Goal: Task Accomplishment & Management: Manage account settings

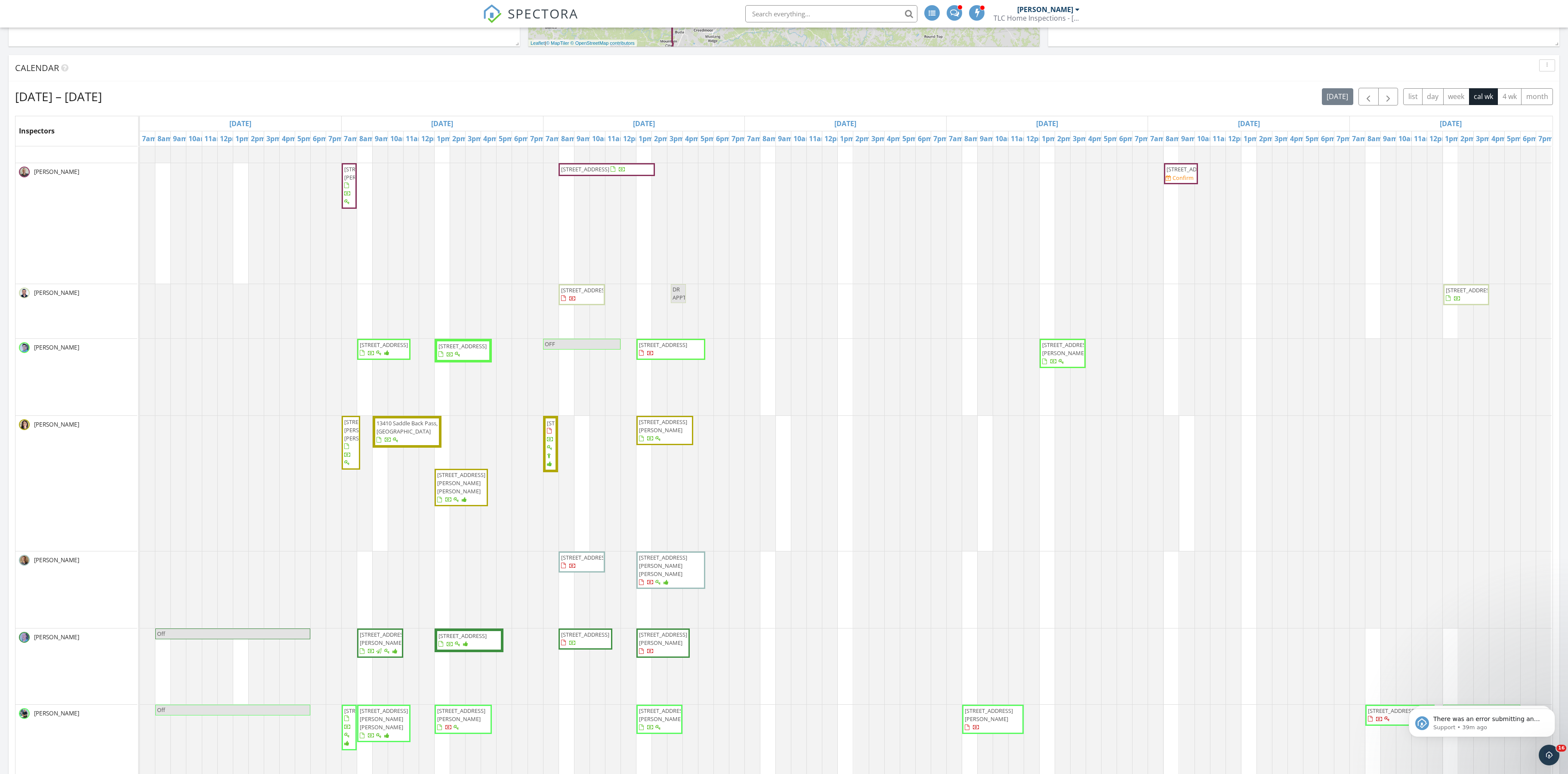
scroll to position [83, 0]
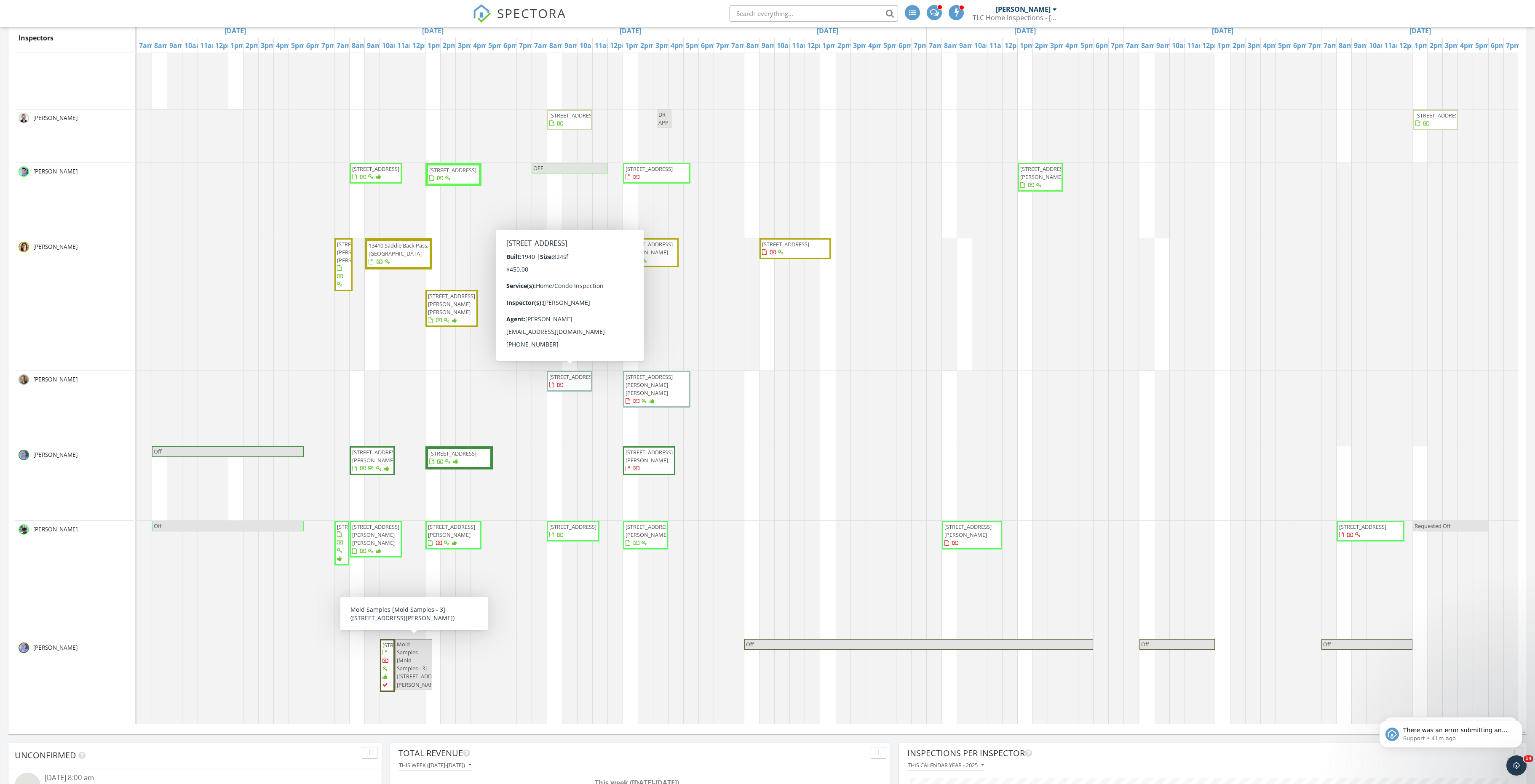
scroll to position [183, 0]
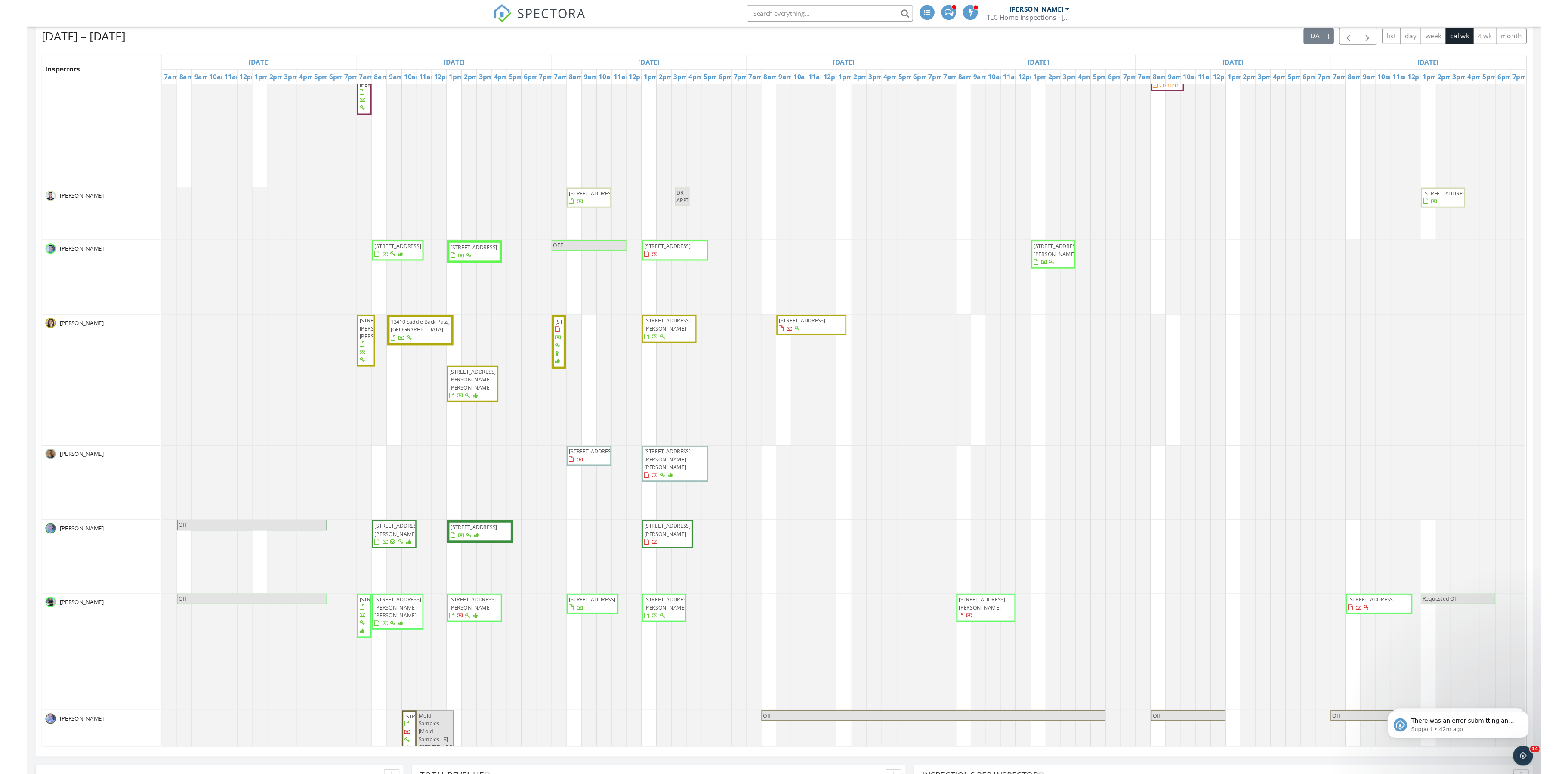
scroll to position [138, 0]
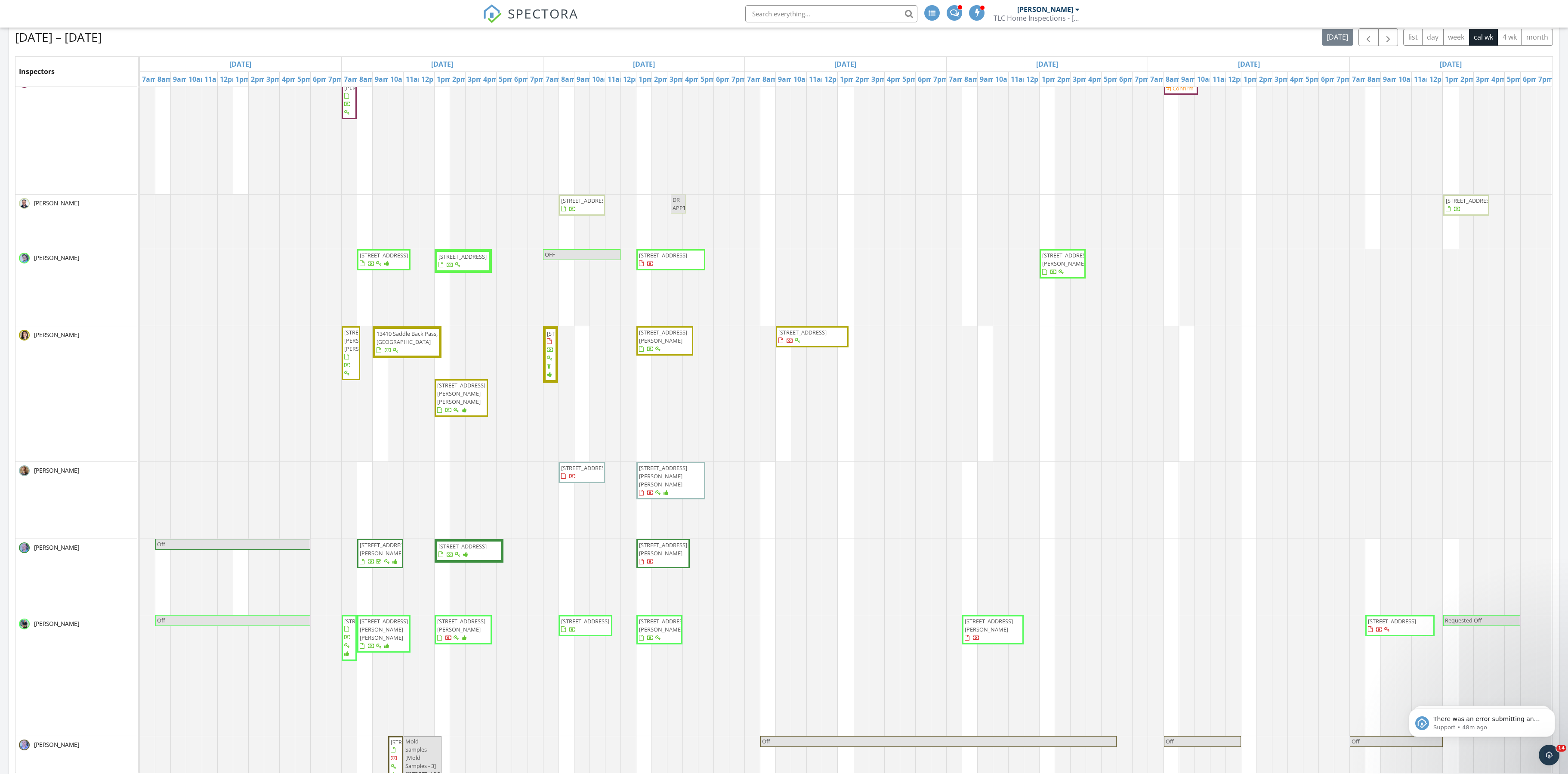
click at [798, 336] on span "300 San Saba , Meadowlakes 78654" at bounding box center [802, 332] width 48 height 8
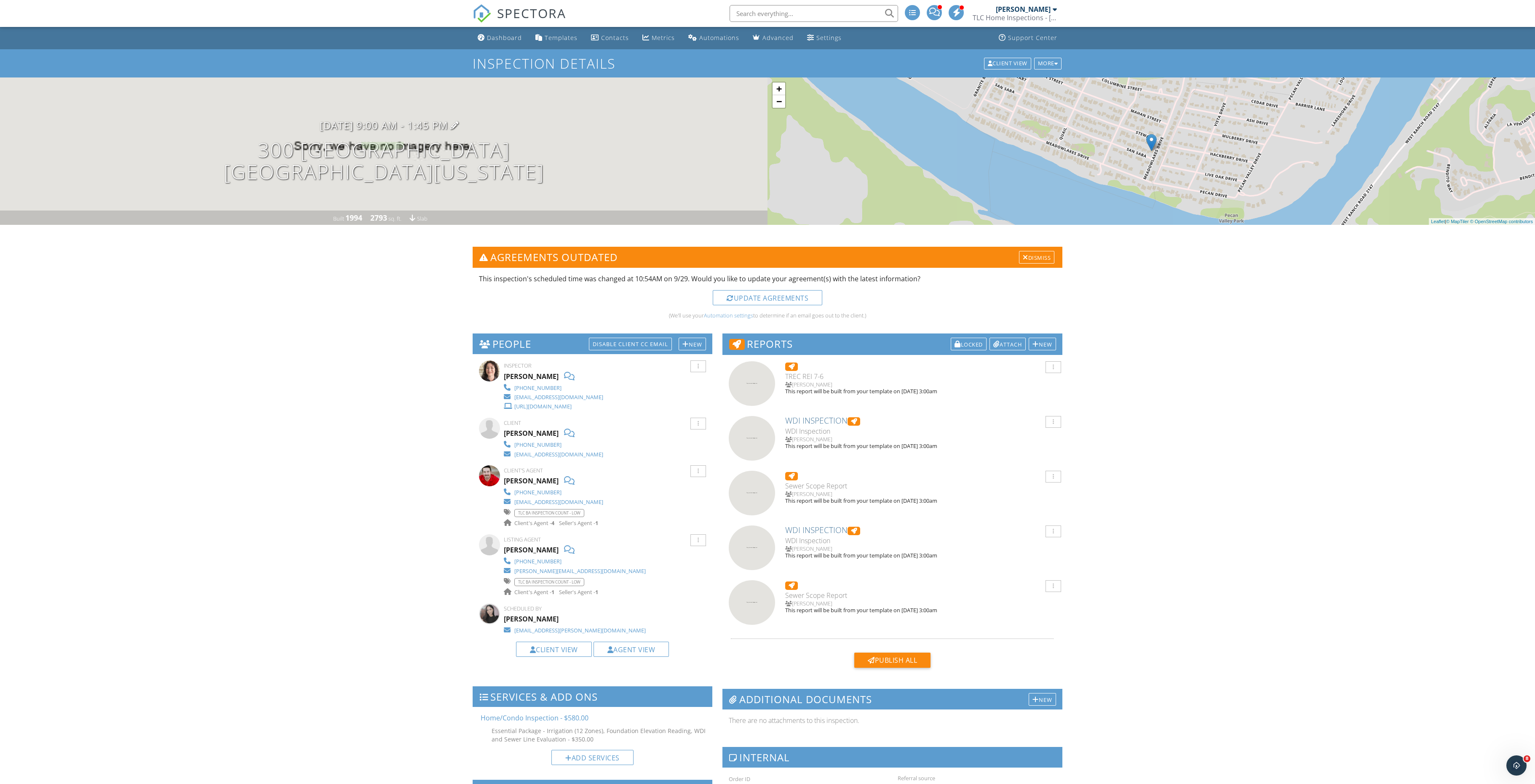
click at [403, 131] on h3 "[DATE] 9:00 am - 1:45 pm" at bounding box center [384, 125] width 129 height 11
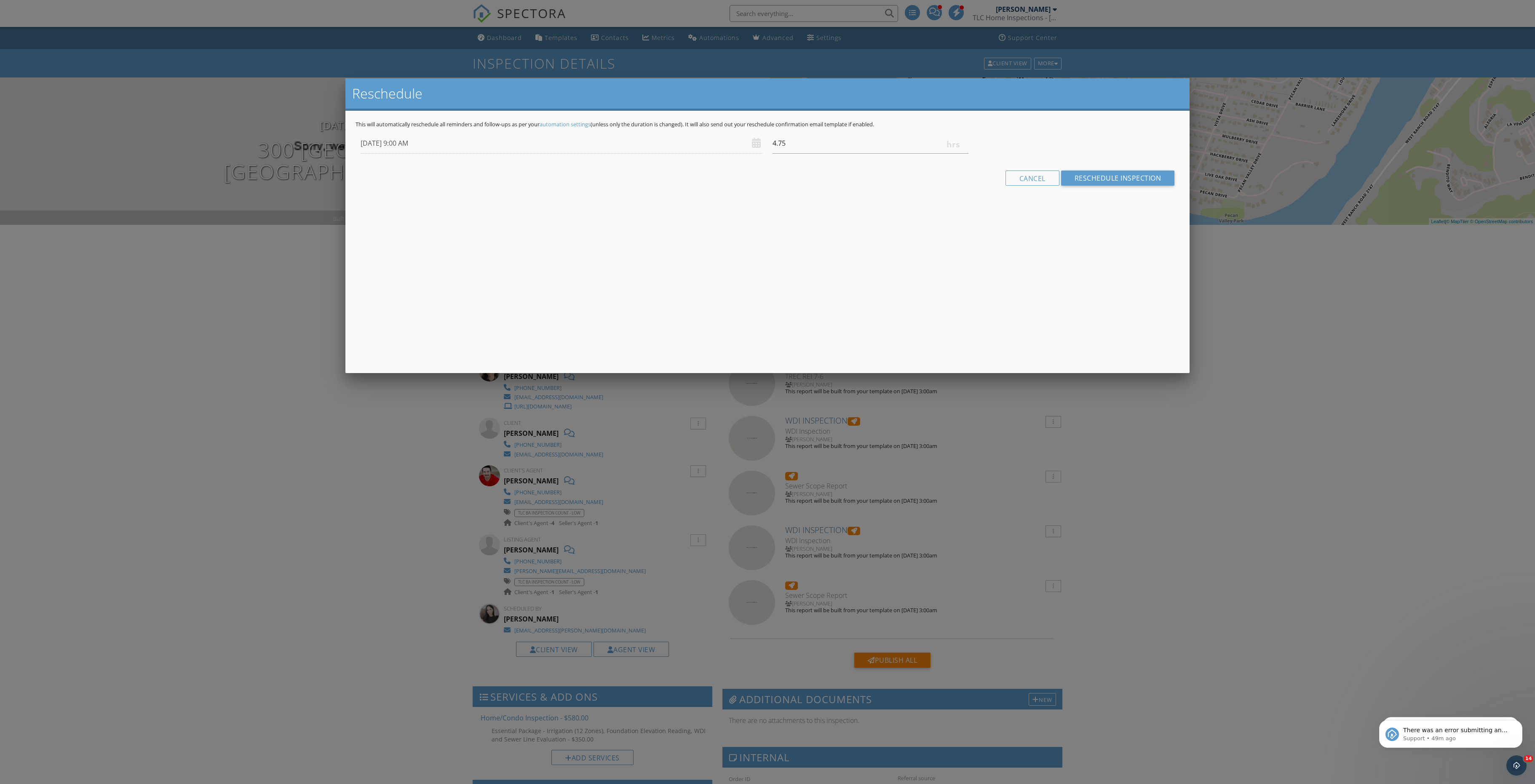
click at [307, 264] on div at bounding box center [768, 448] width 1535 height 981
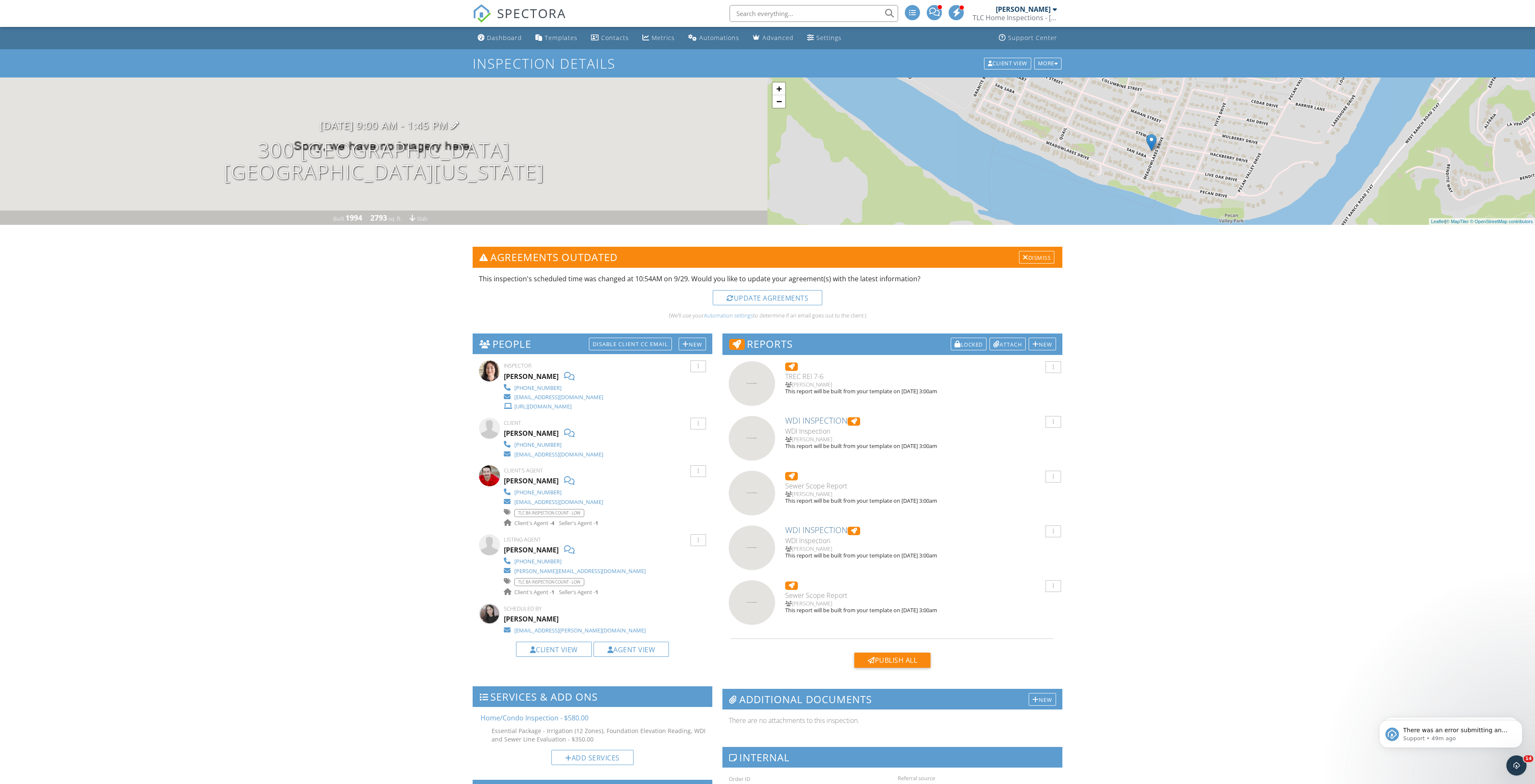
click at [397, 131] on h3 "10/01/2025 9:00 am - 1:45 pm" at bounding box center [384, 125] width 129 height 11
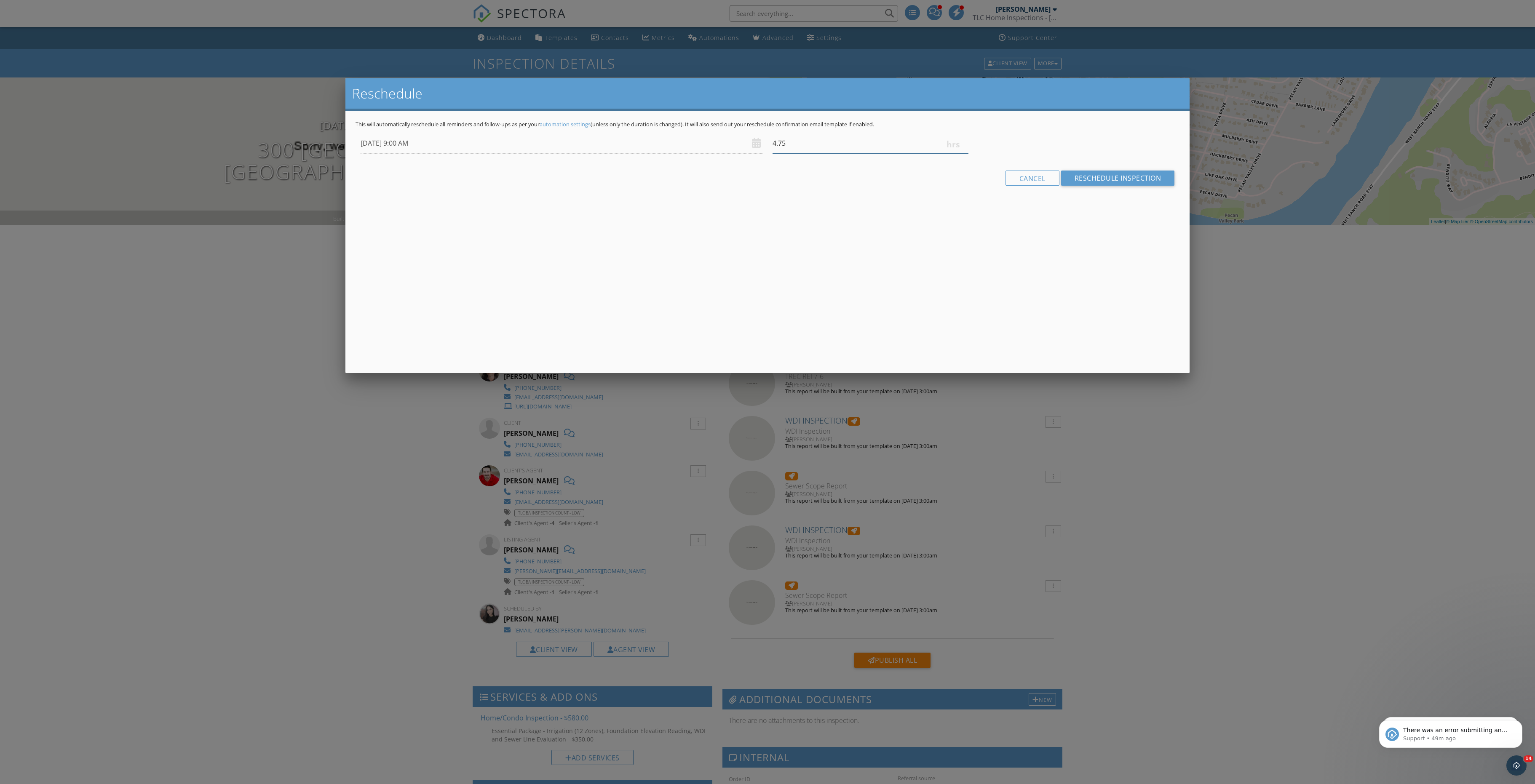
click at [963, 154] on input "4.75" at bounding box center [870, 143] width 196 height 21
click at [964, 154] on input "4.75" at bounding box center [870, 143] width 196 height 21
click at [964, 130] on div "This will automatically reschedule all reminders and follow-ups as per your aut…" at bounding box center [768, 161] width 844 height 100
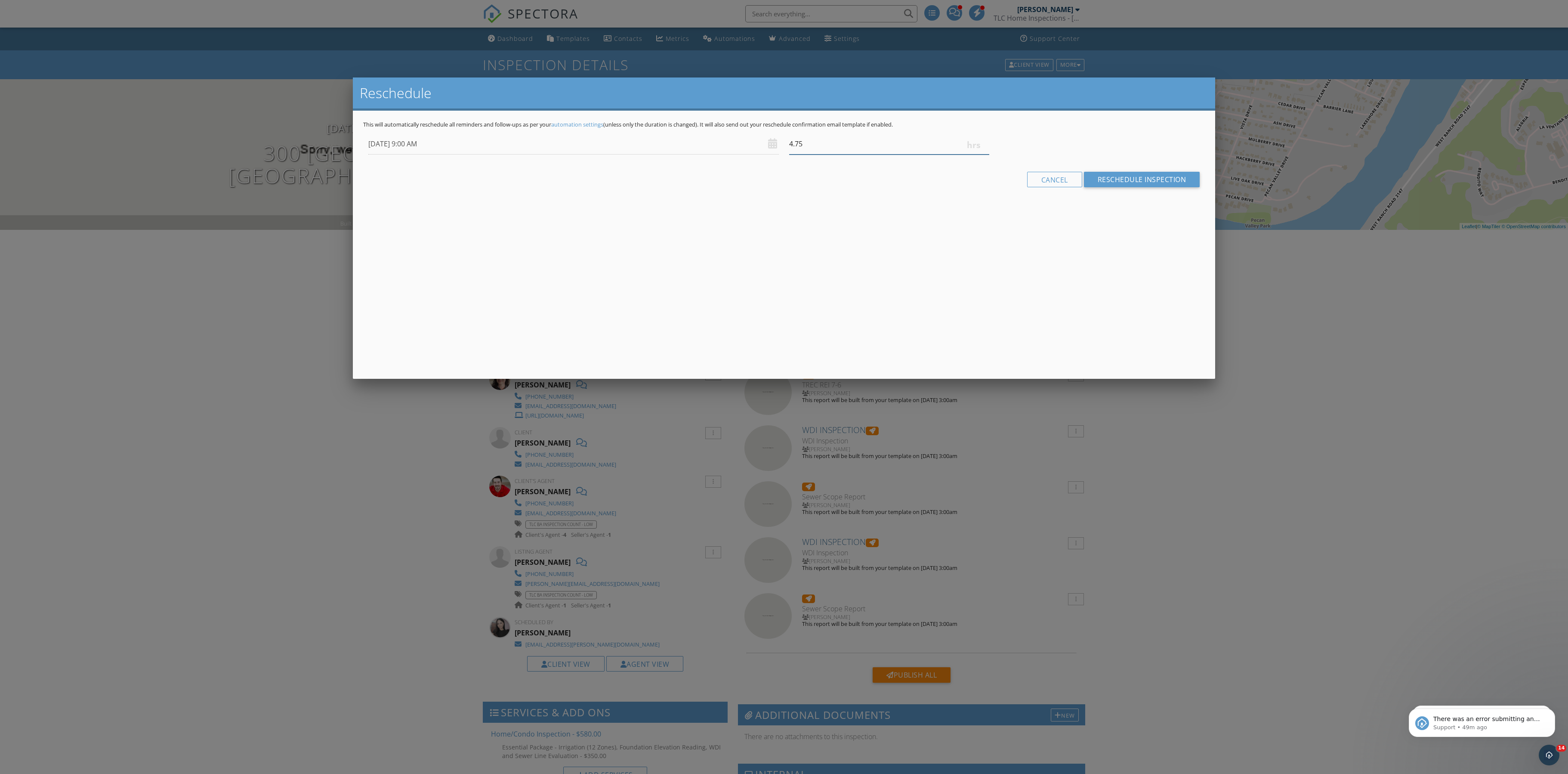
click at [984, 155] on input "4.75" at bounding box center [889, 144] width 200 height 21
click at [984, 152] on input "5" at bounding box center [889, 144] width 200 height 21
click at [984, 155] on input "5" at bounding box center [889, 144] width 200 height 21
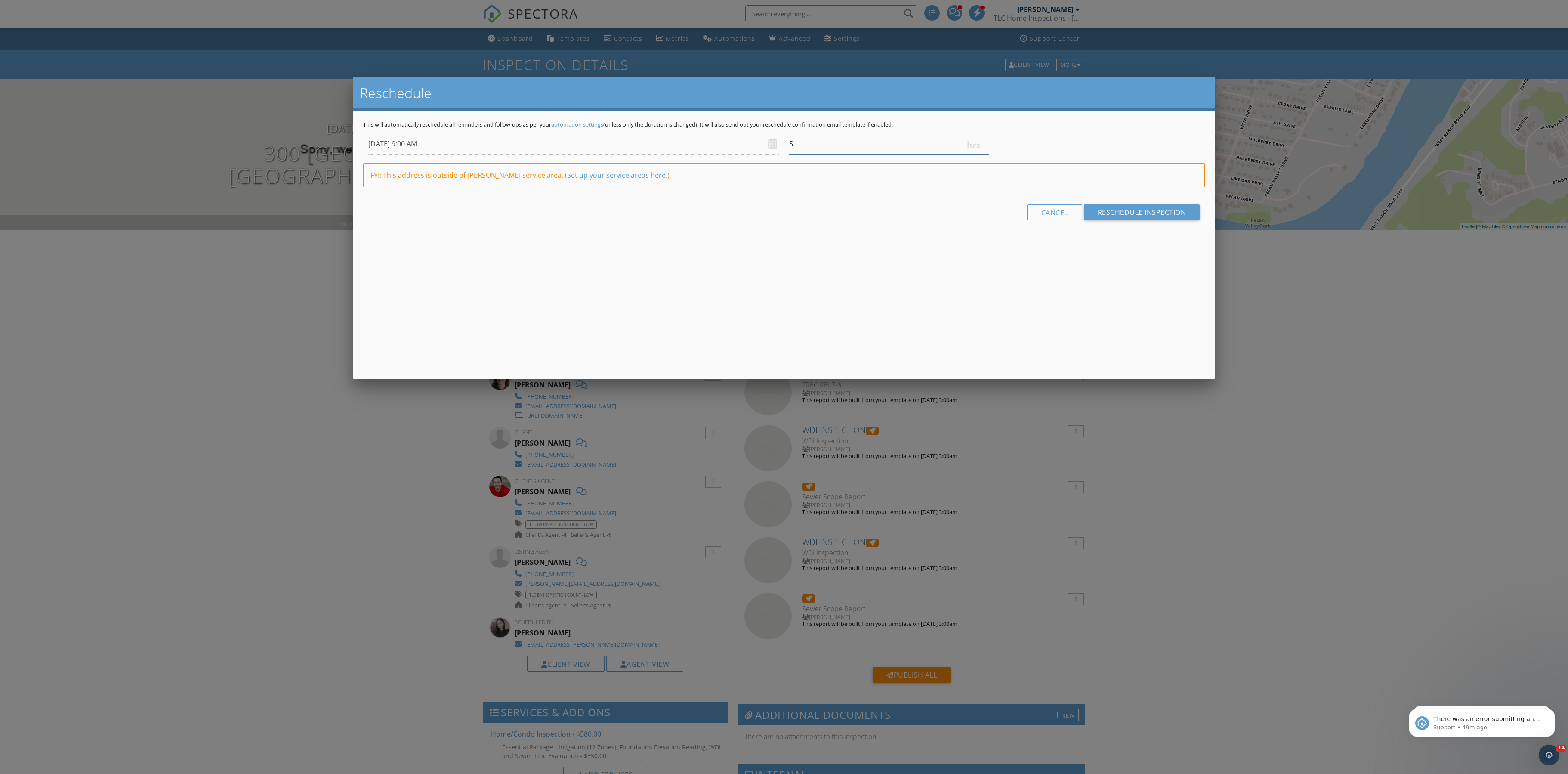
click at [984, 155] on input "5" at bounding box center [889, 144] width 200 height 21
click at [984, 155] on input "5" at bounding box center [889, 144] width 200 height 21
click at [993, 154] on div "5" at bounding box center [889, 144] width 211 height 21
click at [996, 153] on div "10/01/2025 9:00 AM 5" at bounding box center [784, 144] width 842 height 21
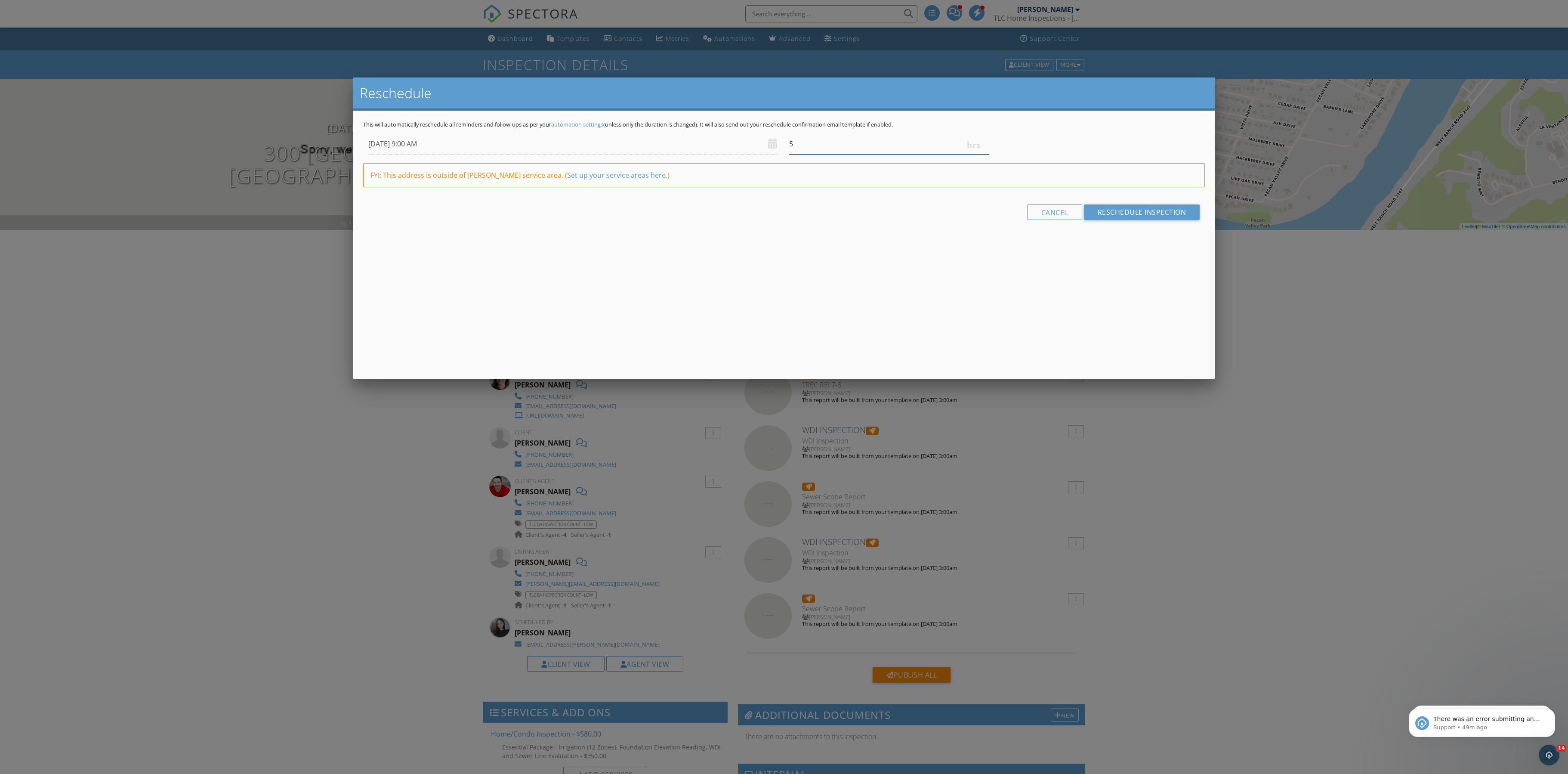
click at [984, 155] on input "5" at bounding box center [889, 144] width 200 height 21
click at [984, 152] on input "5.25" at bounding box center [889, 144] width 200 height 21
click at [984, 154] on input "5" at bounding box center [889, 144] width 200 height 21
click at [984, 154] on input "4.75" at bounding box center [889, 144] width 200 height 21
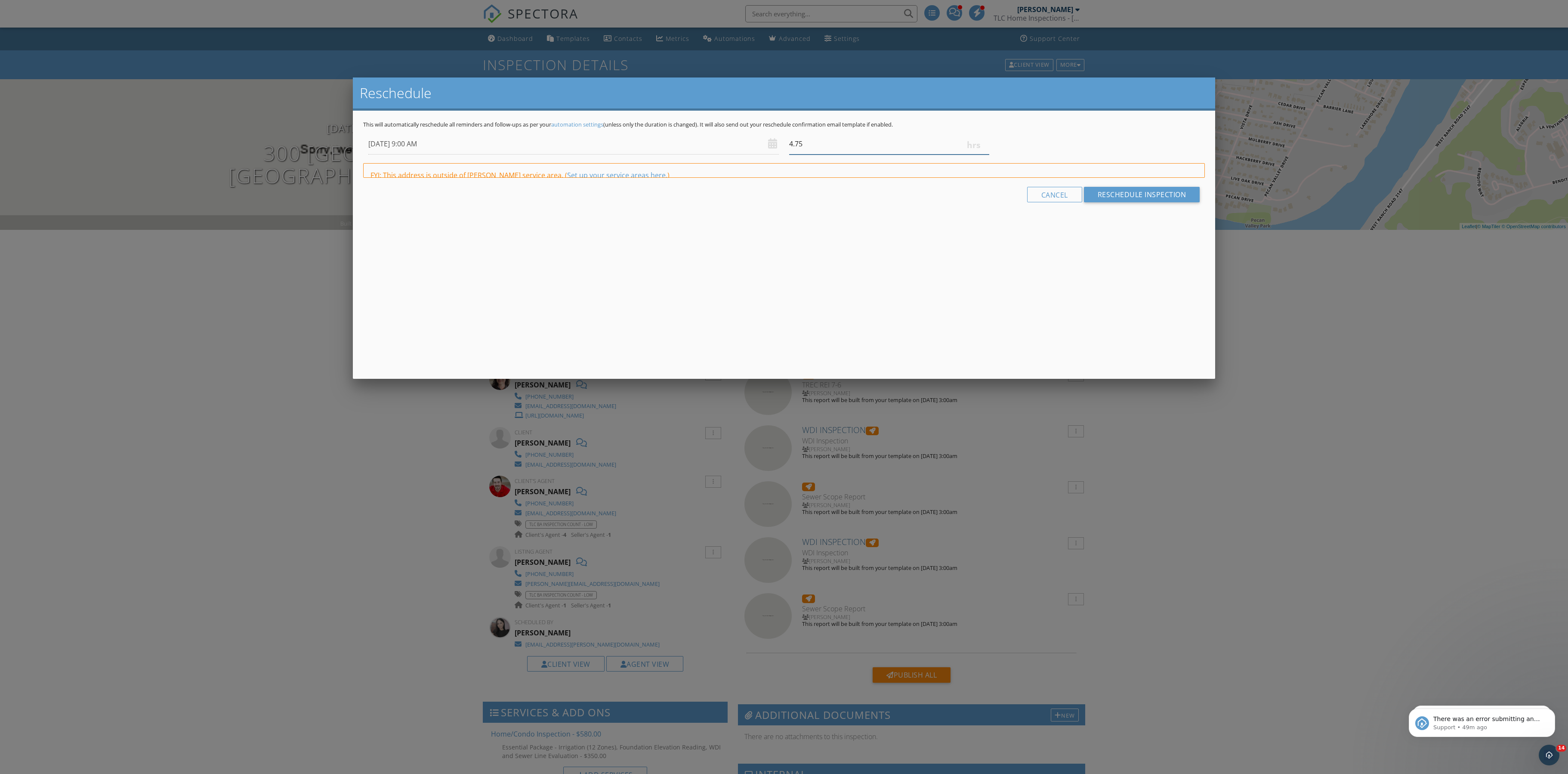
type input "4.5"
click at [984, 154] on input "4.5" at bounding box center [889, 144] width 200 height 21
click at [1112, 220] on input "Reschedule Inspection" at bounding box center [1142, 212] width 116 height 15
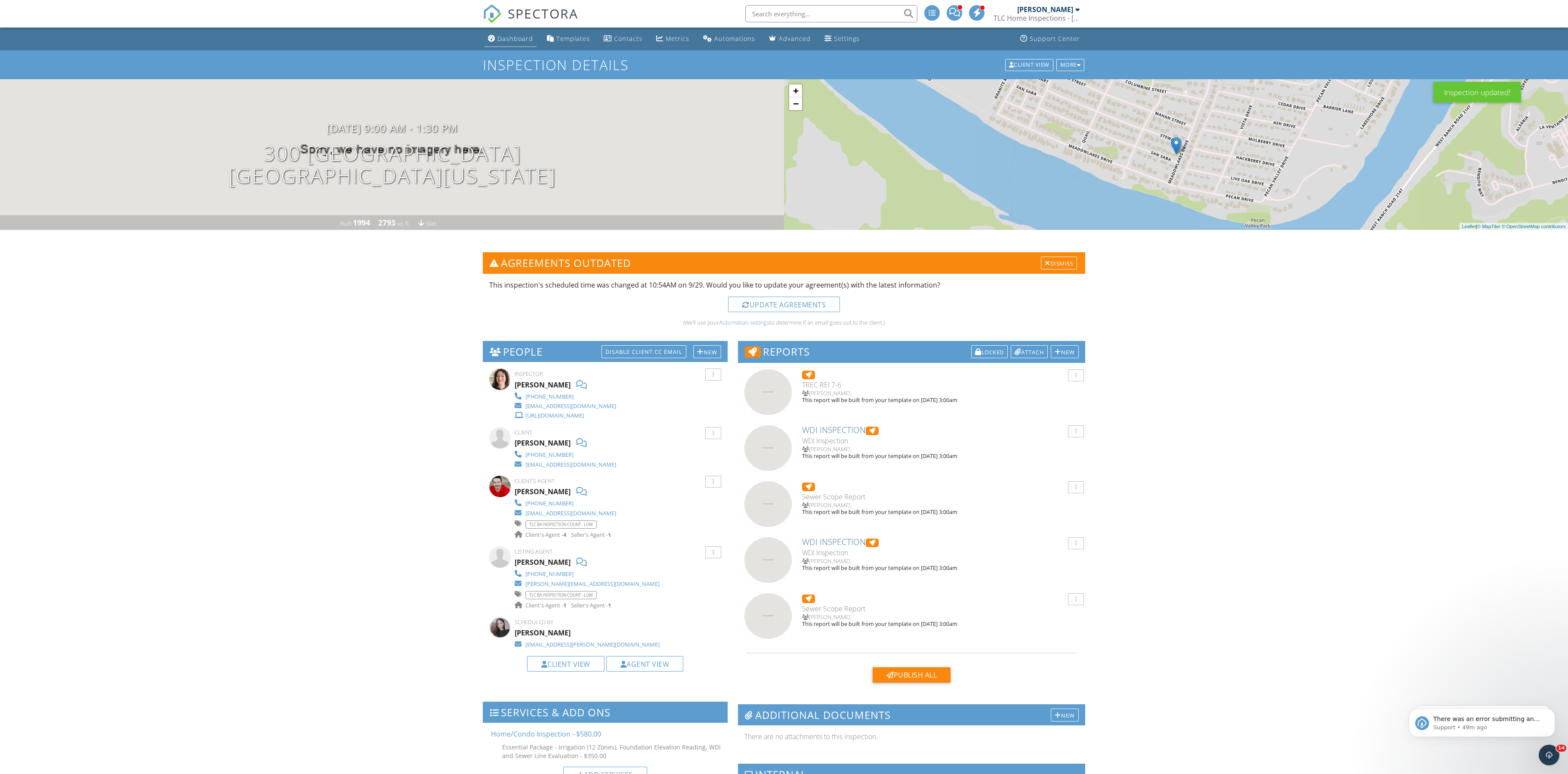
click at [523, 38] on div "Dashboard" at bounding box center [515, 38] width 36 height 8
